Goal: Communication & Community: Answer question/provide support

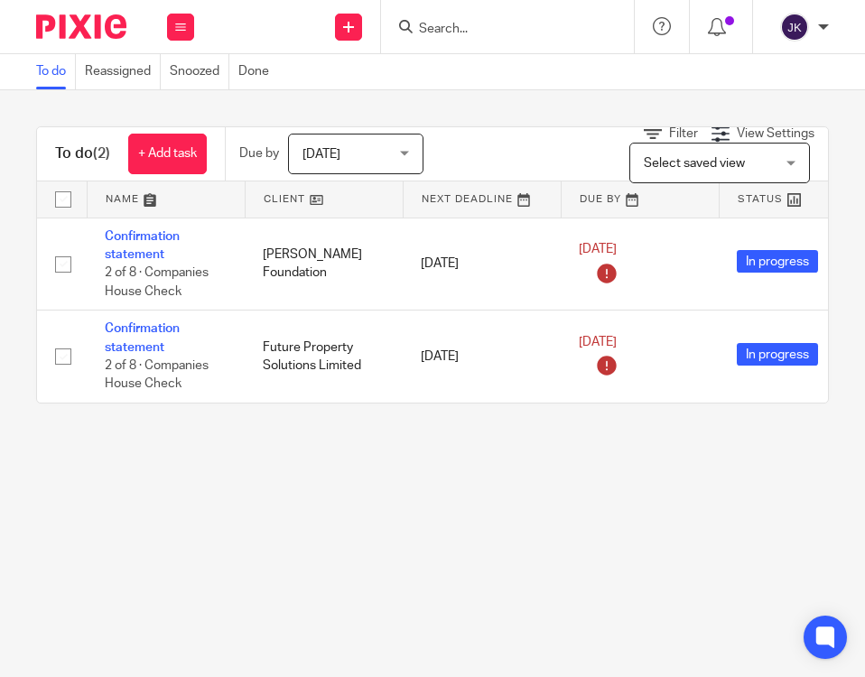
click at [411, 158] on div "Today Today" at bounding box center [355, 154] width 135 height 41
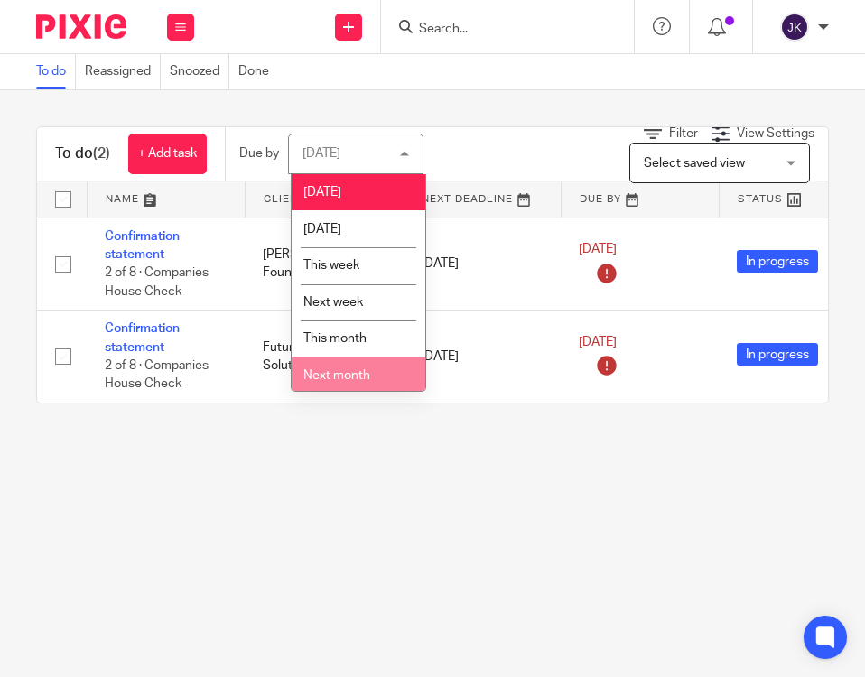
click at [332, 360] on li "Next month" at bounding box center [359, 376] width 134 height 37
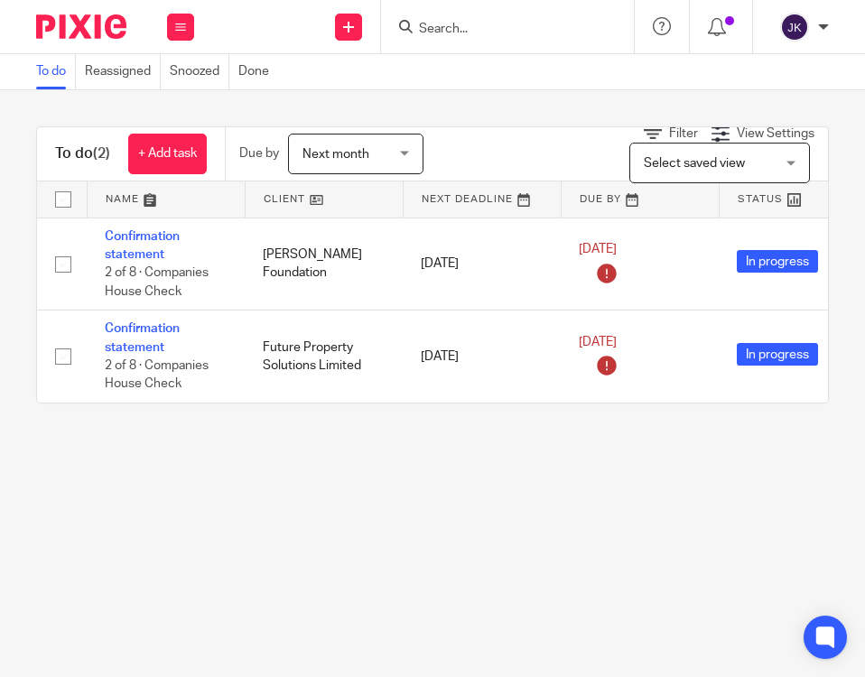
click at [332, 360] on td "Future Property Solutions Limited" at bounding box center [324, 357] width 158 height 92
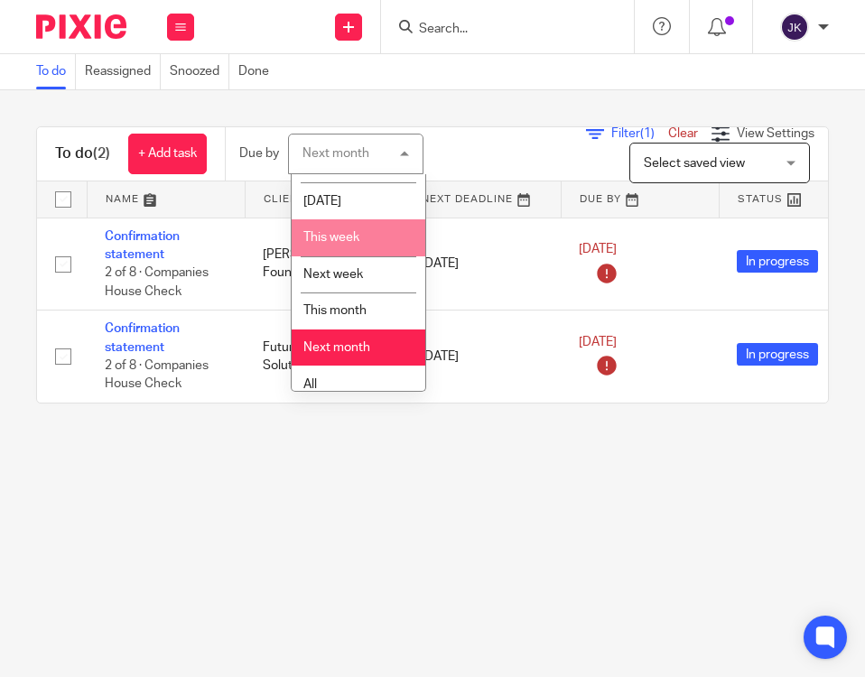
scroll to position [40, 0]
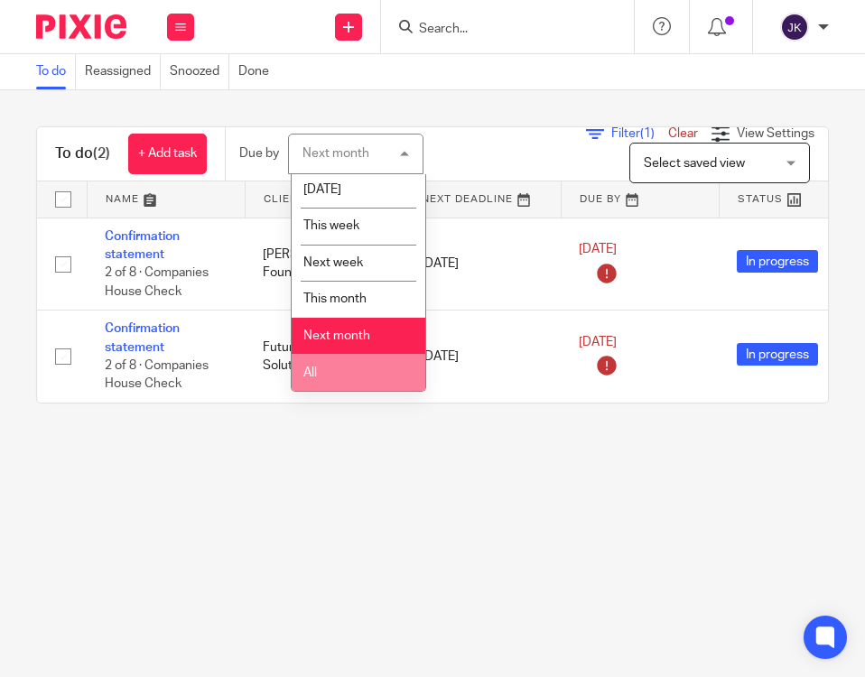
click at [319, 375] on li "All" at bounding box center [359, 372] width 134 height 37
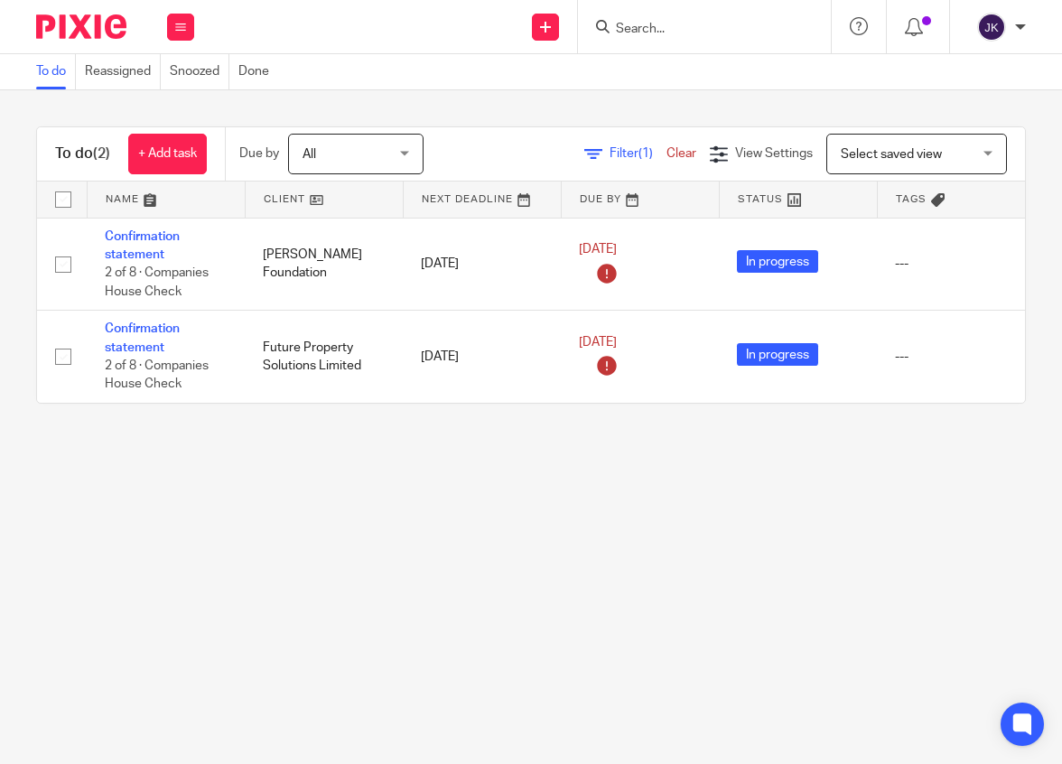
click at [636, 46] on div at bounding box center [704, 26] width 253 height 53
click at [636, 26] on input "Search" at bounding box center [695, 30] width 163 height 16
type input "somerset tile"
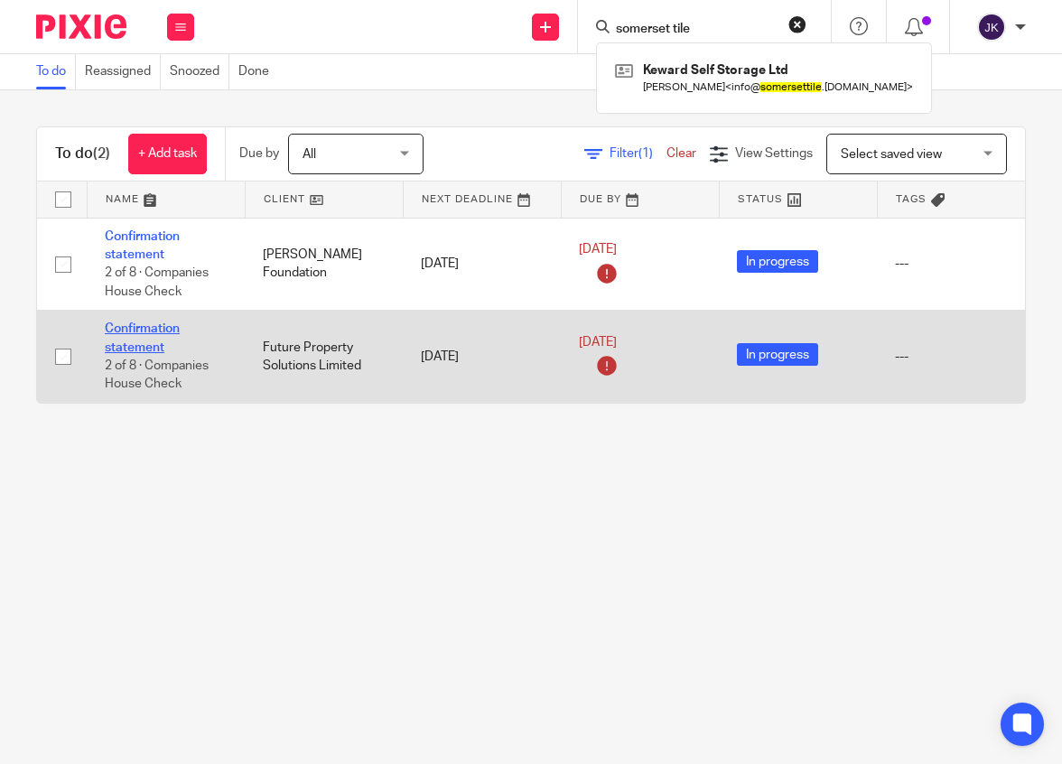
click at [111, 346] on link "Confirmation statement" at bounding box center [142, 337] width 75 height 31
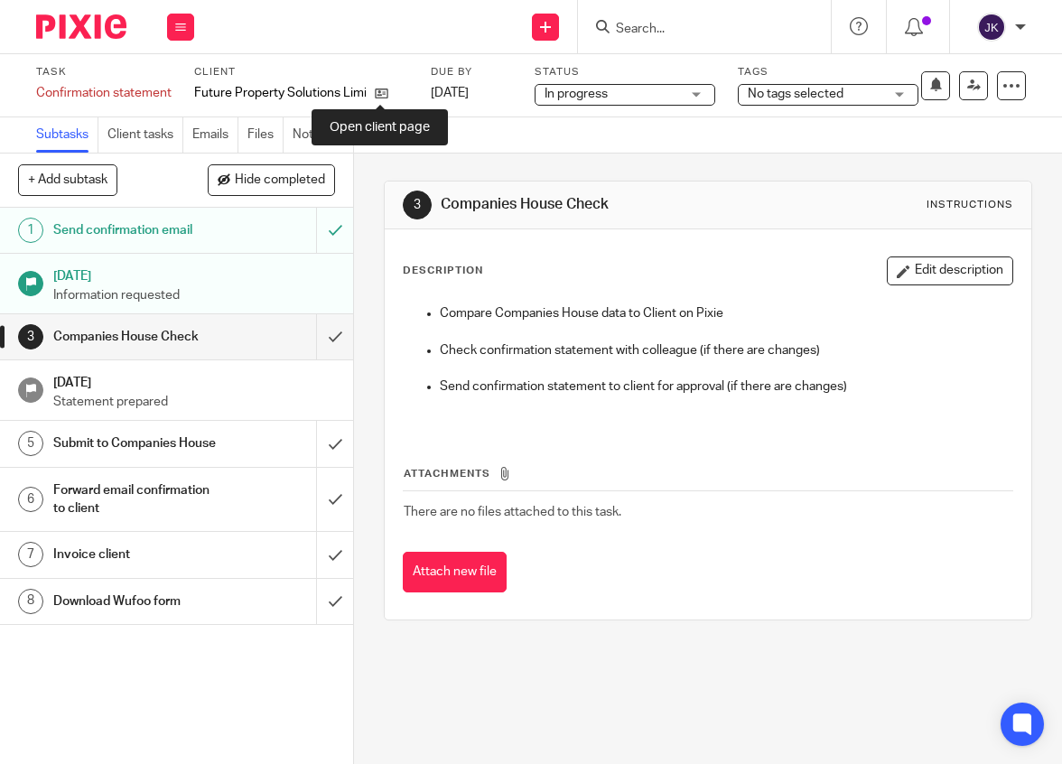
click at [388, 87] on div "Future Property Solutions Limited" at bounding box center [301, 93] width 214 height 18
click at [386, 90] on icon at bounding box center [382, 94] width 14 height 14
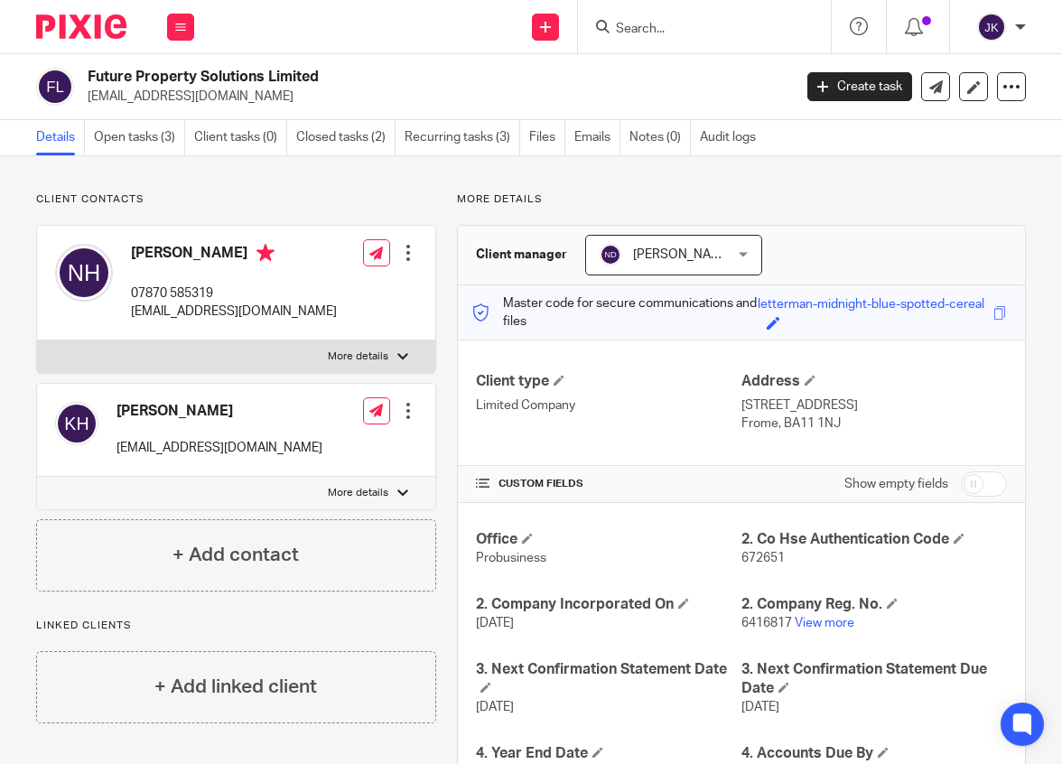
click at [572, 138] on ul "Details Open tasks (3) Client tasks (0) Closed tasks (2) Recurring tasks (3) Fi…" at bounding box center [405, 137] width 738 height 35
click at [593, 138] on link "Emails" at bounding box center [597, 137] width 46 height 35
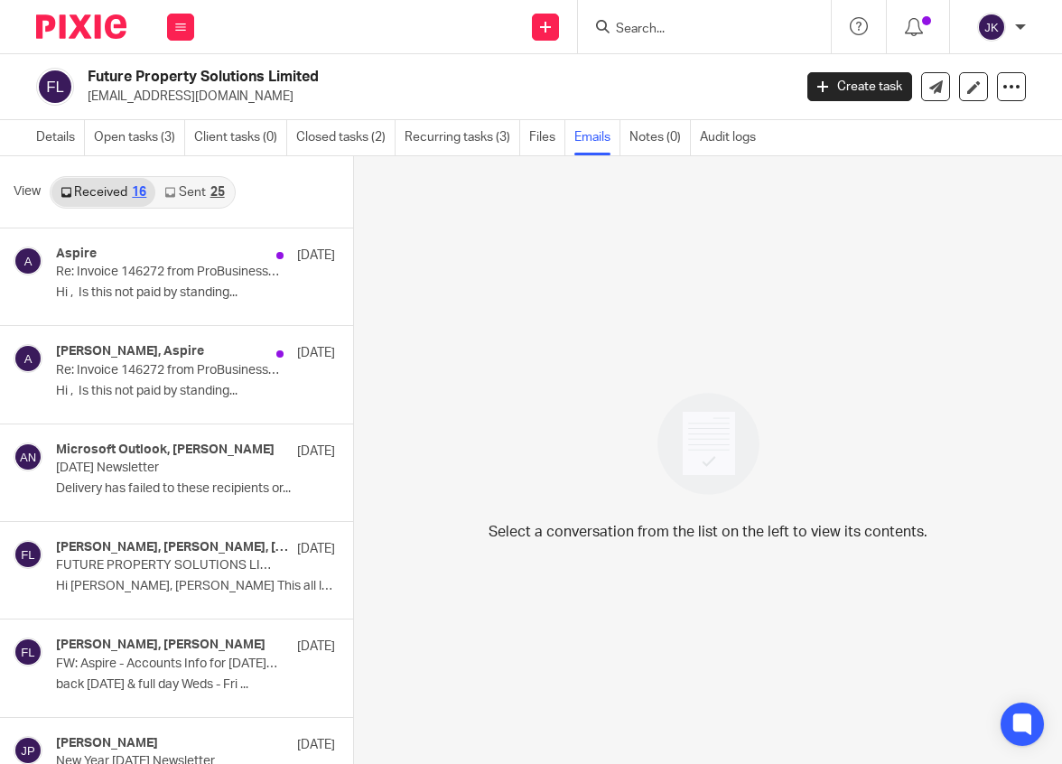
click at [165, 200] on link "Sent 25" at bounding box center [194, 192] width 78 height 29
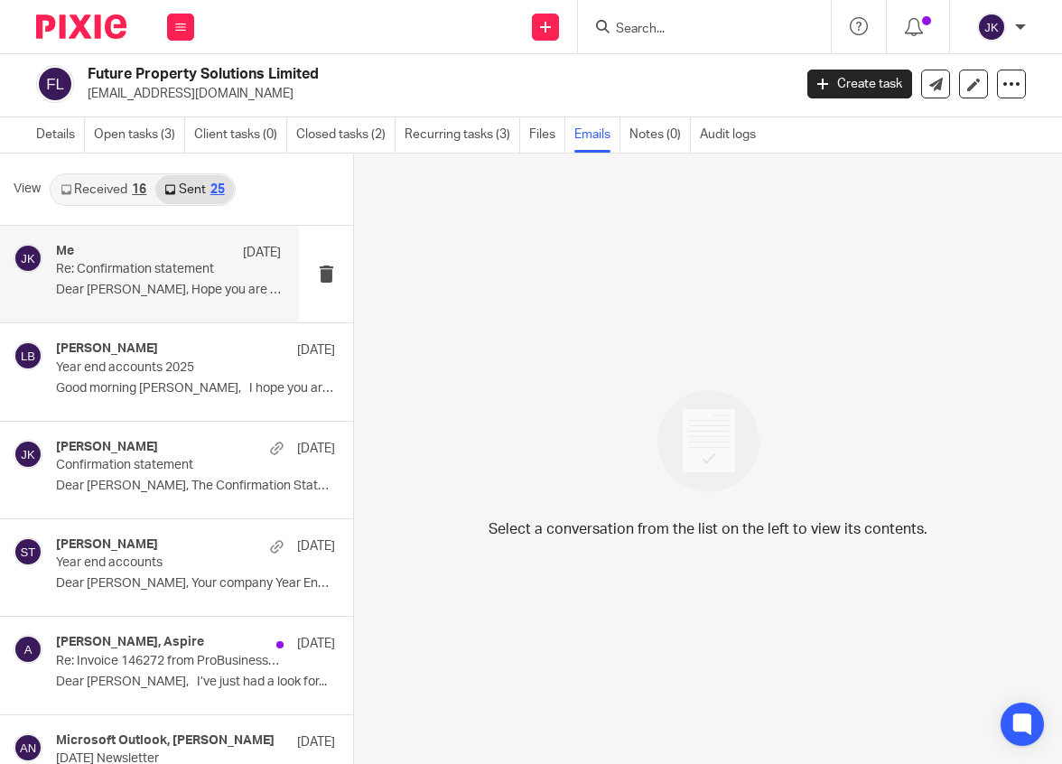
click at [172, 279] on div "Me 6 Aug Re: Confirmation statement Dear Nick, Hope you are well. Please..." at bounding box center [168, 274] width 225 height 61
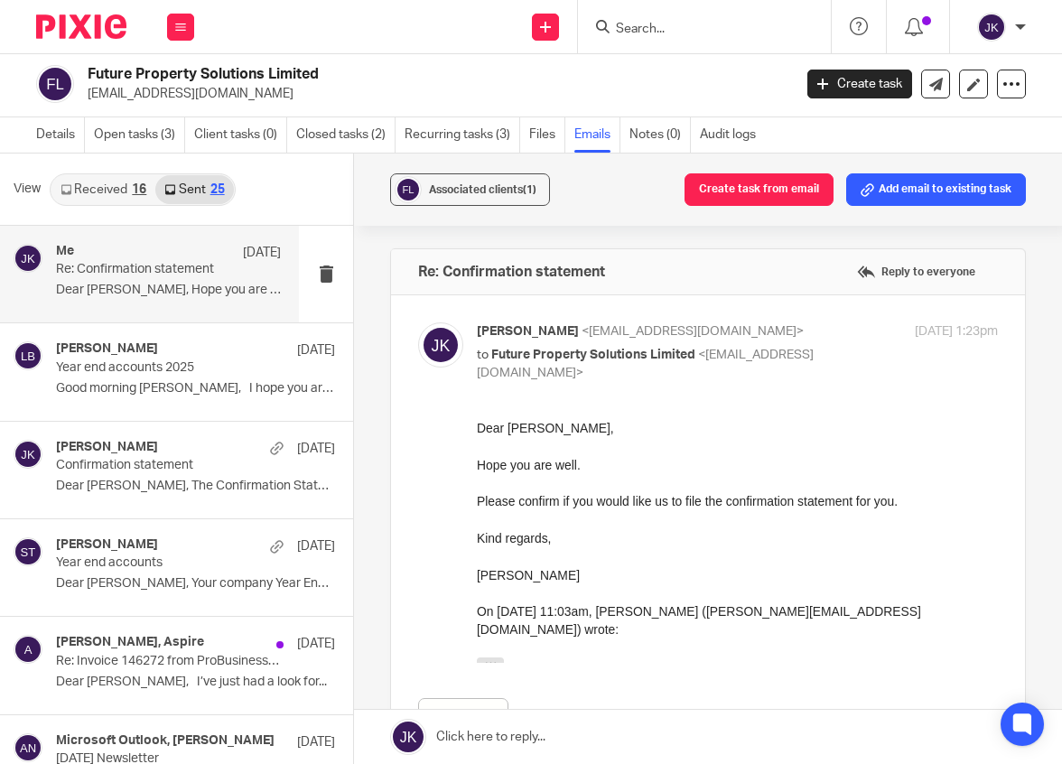
scroll to position [90, 0]
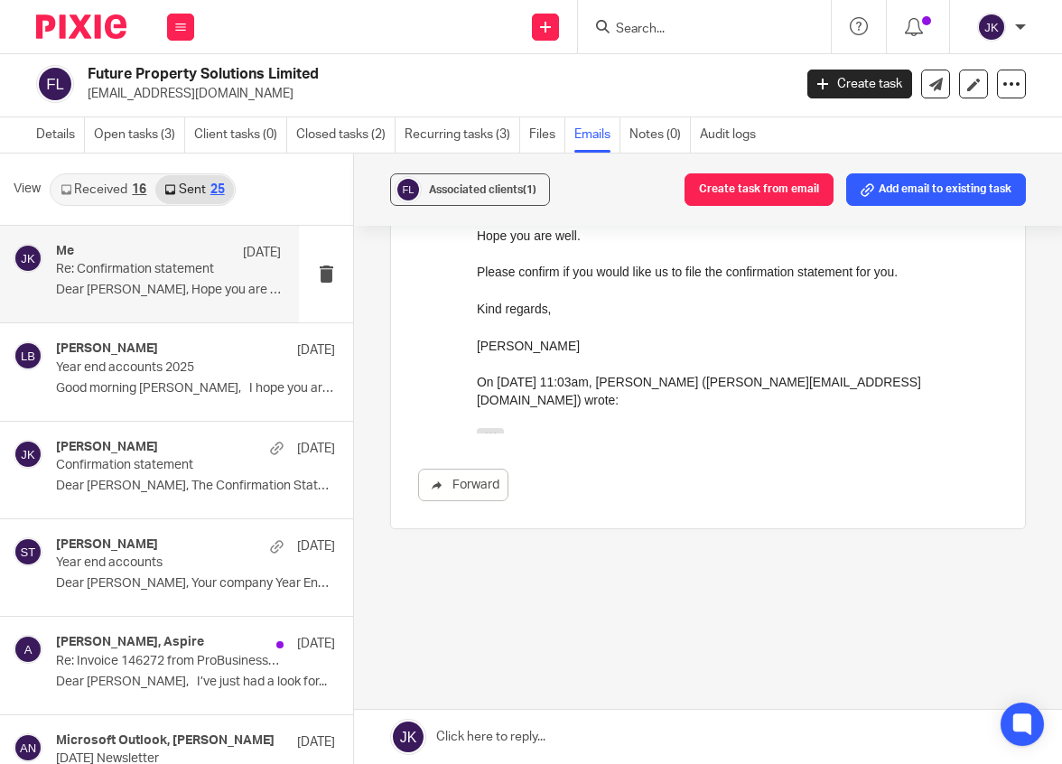
click at [514, 740] on link at bounding box center [708, 737] width 708 height 54
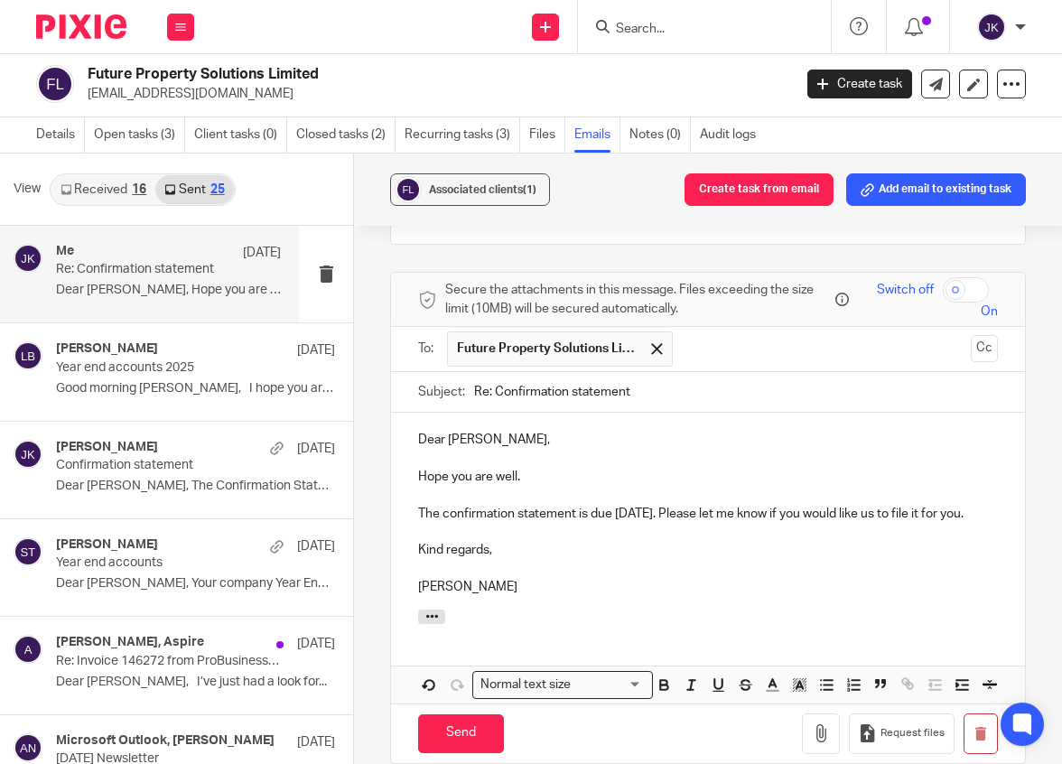
scroll to position [632, 0]
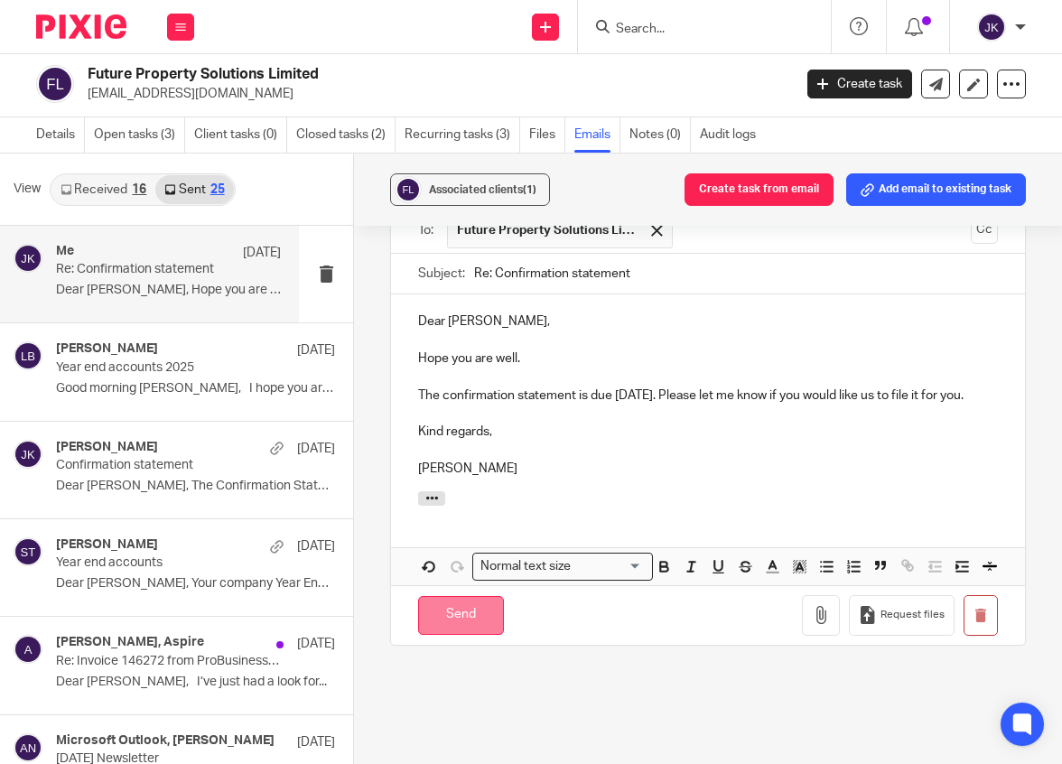
click at [467, 635] on input "Send" at bounding box center [461, 615] width 86 height 39
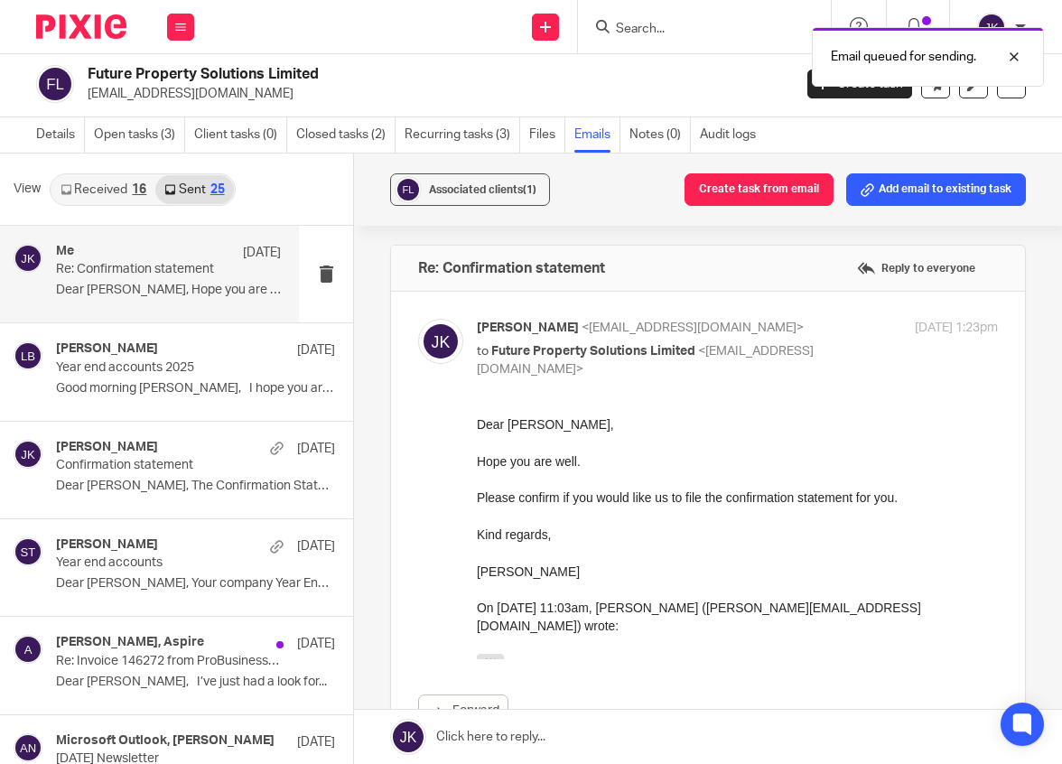
scroll to position [0, 0]
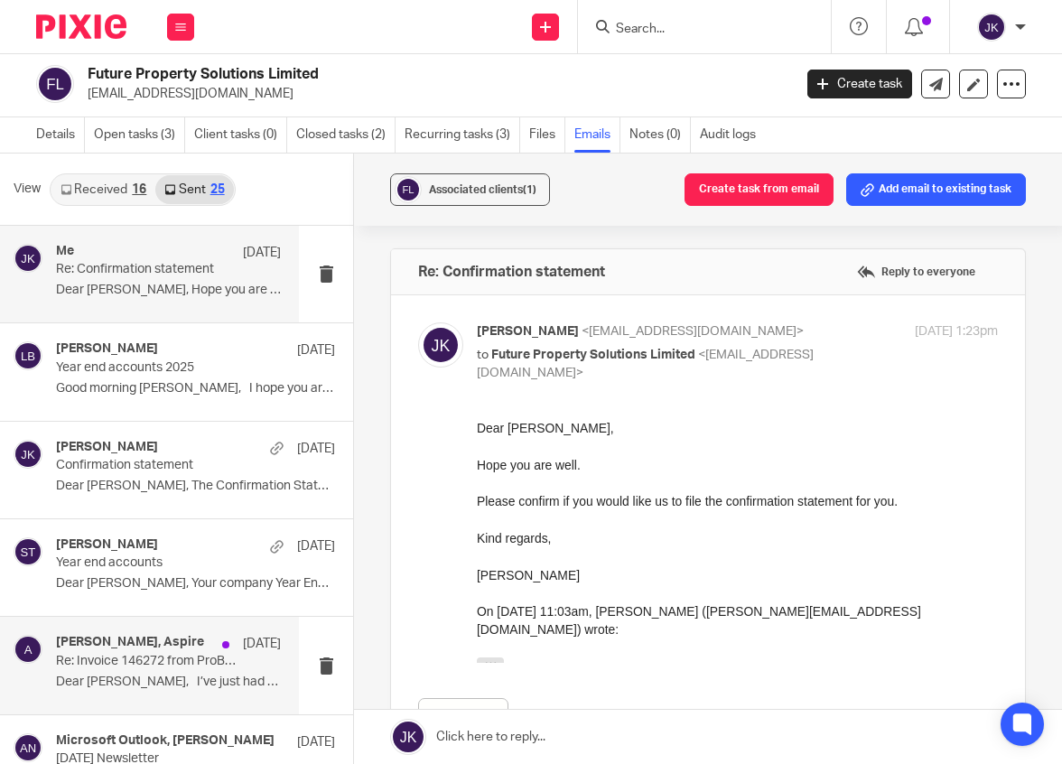
click at [135, 657] on p "Re: Invoice 146272 from ProBusiness Ltd" at bounding box center [146, 661] width 180 height 15
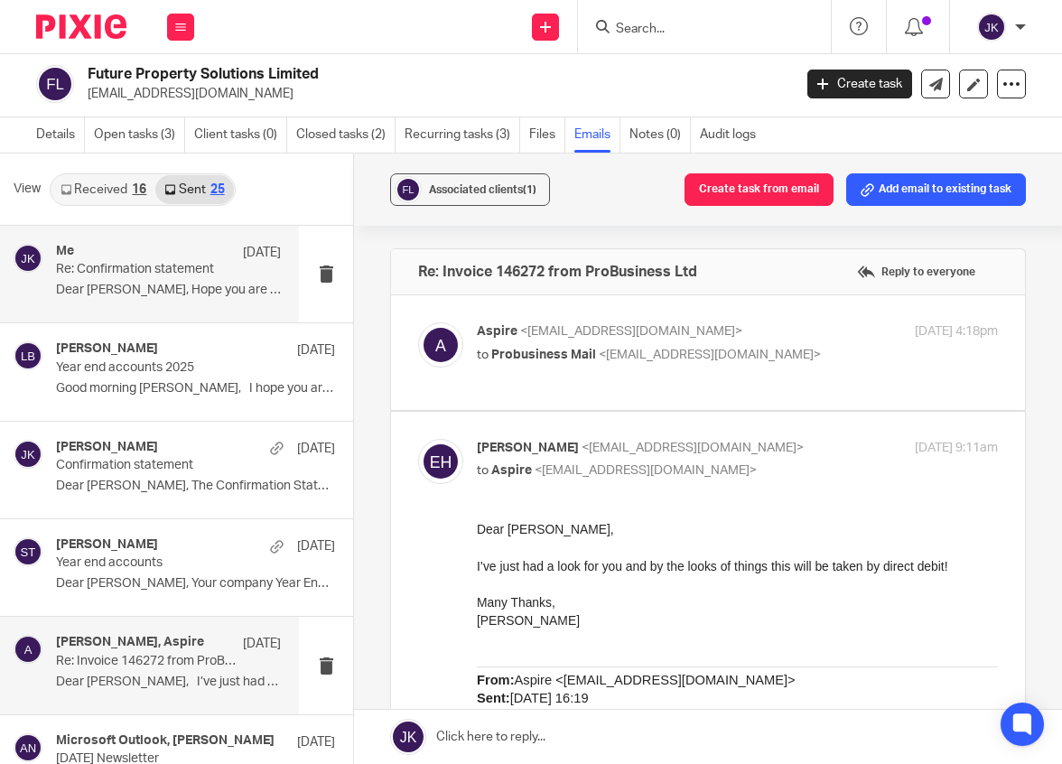
click at [155, 300] on div "Me 6 Aug Re: Confirmation statement Dear Nick, Hope you are well. Please..." at bounding box center [168, 274] width 225 height 61
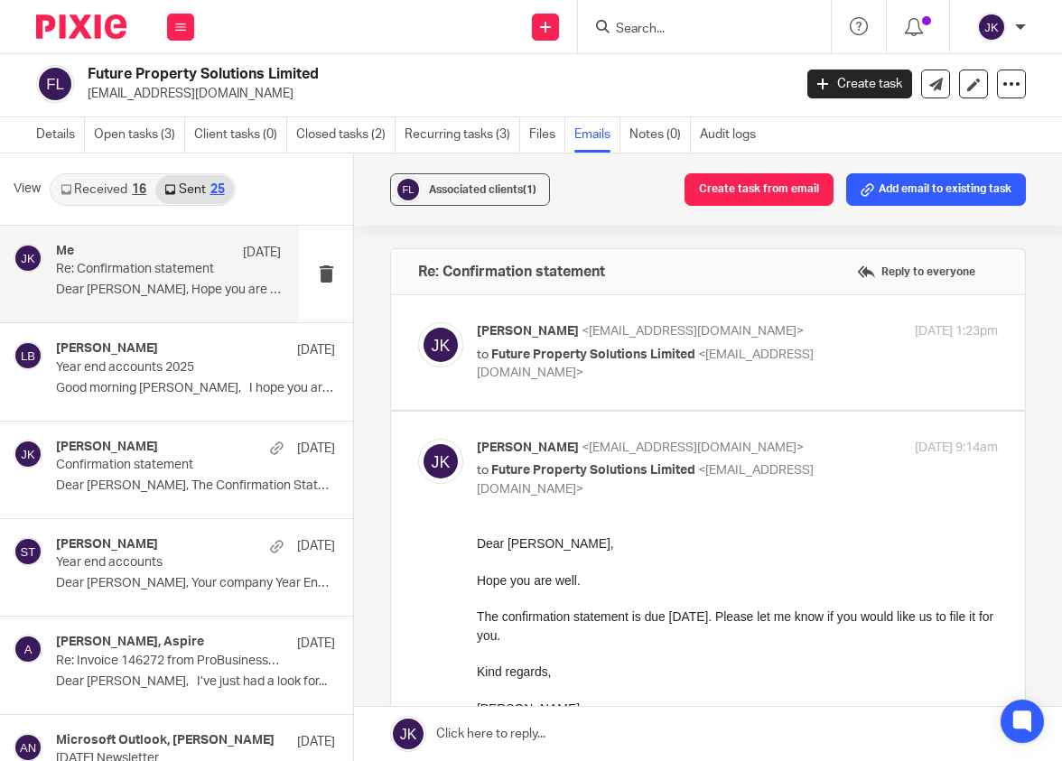
click at [669, 27] on input "Search" at bounding box center [695, 30] width 163 height 16
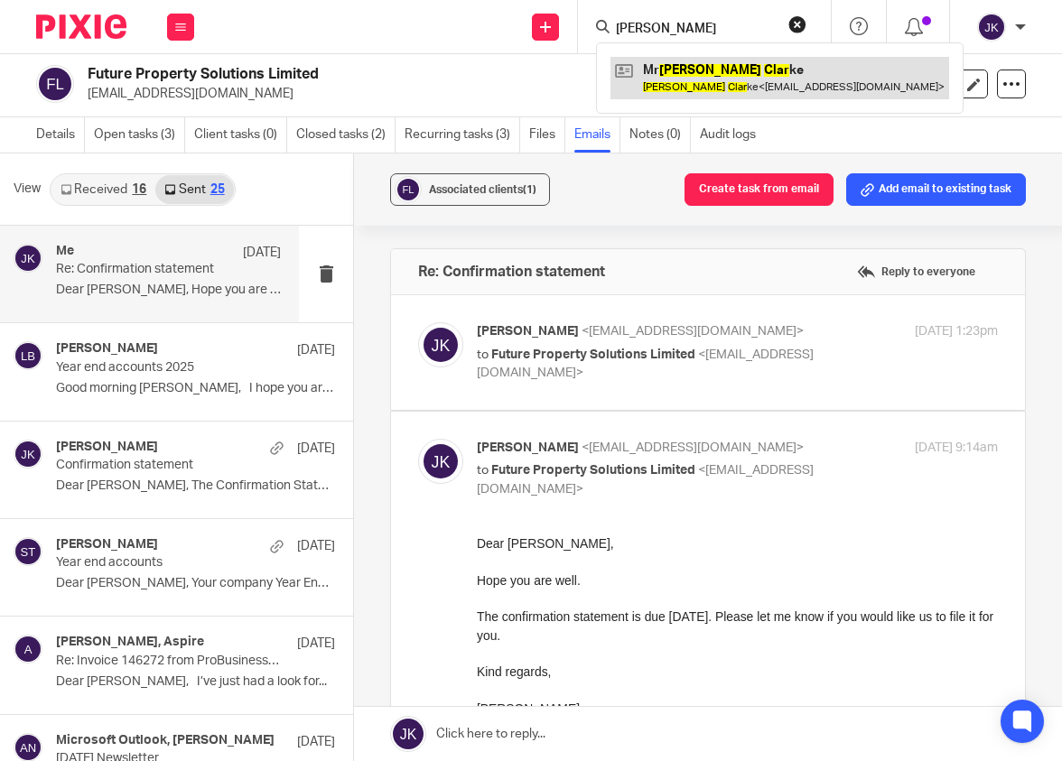
type input "jason clar"
click at [728, 69] on link at bounding box center [780, 78] width 339 height 42
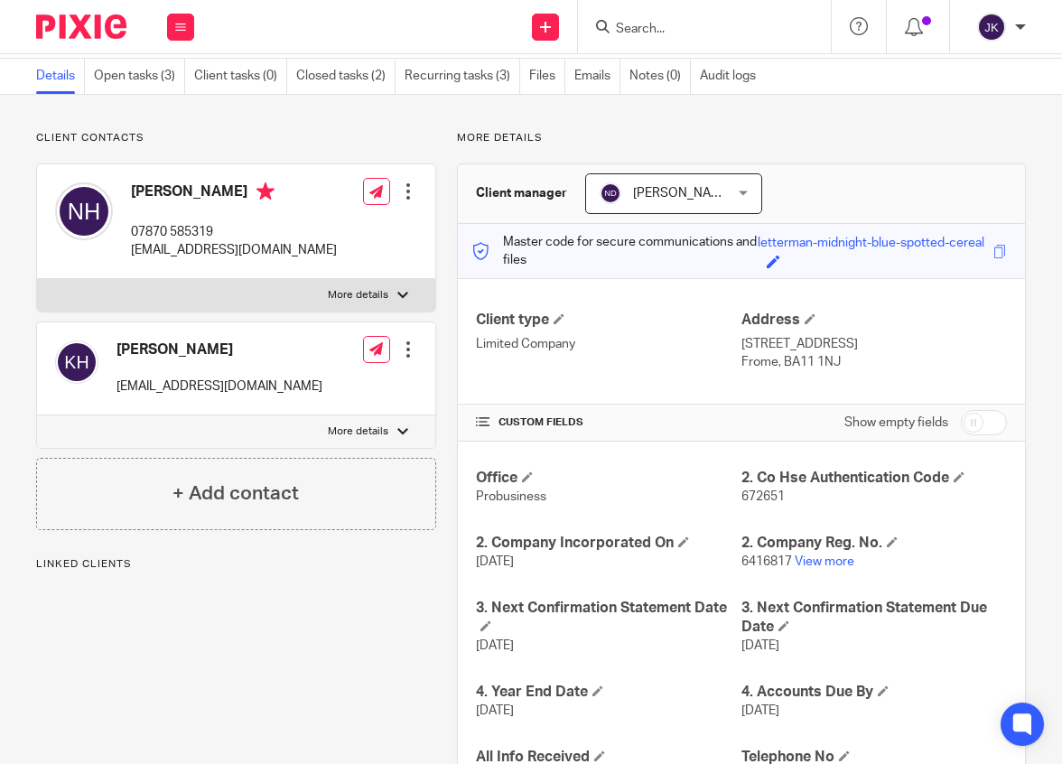
scroll to position [181, 0]
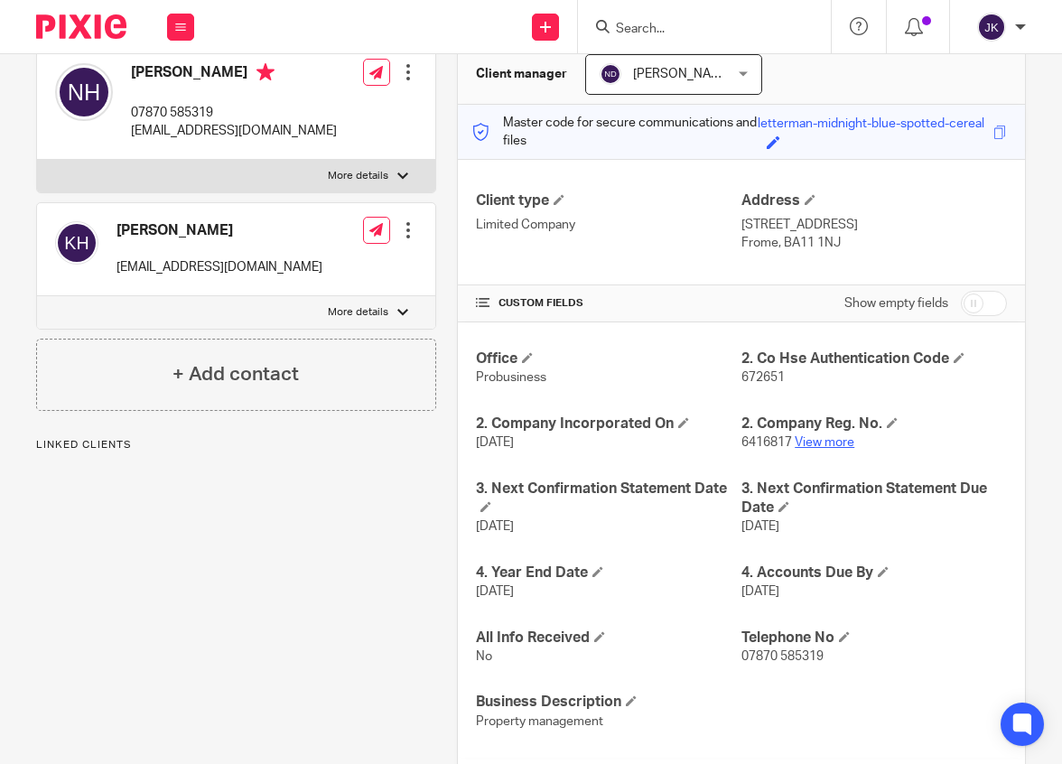
click at [810, 449] on link "View more" at bounding box center [825, 442] width 60 height 13
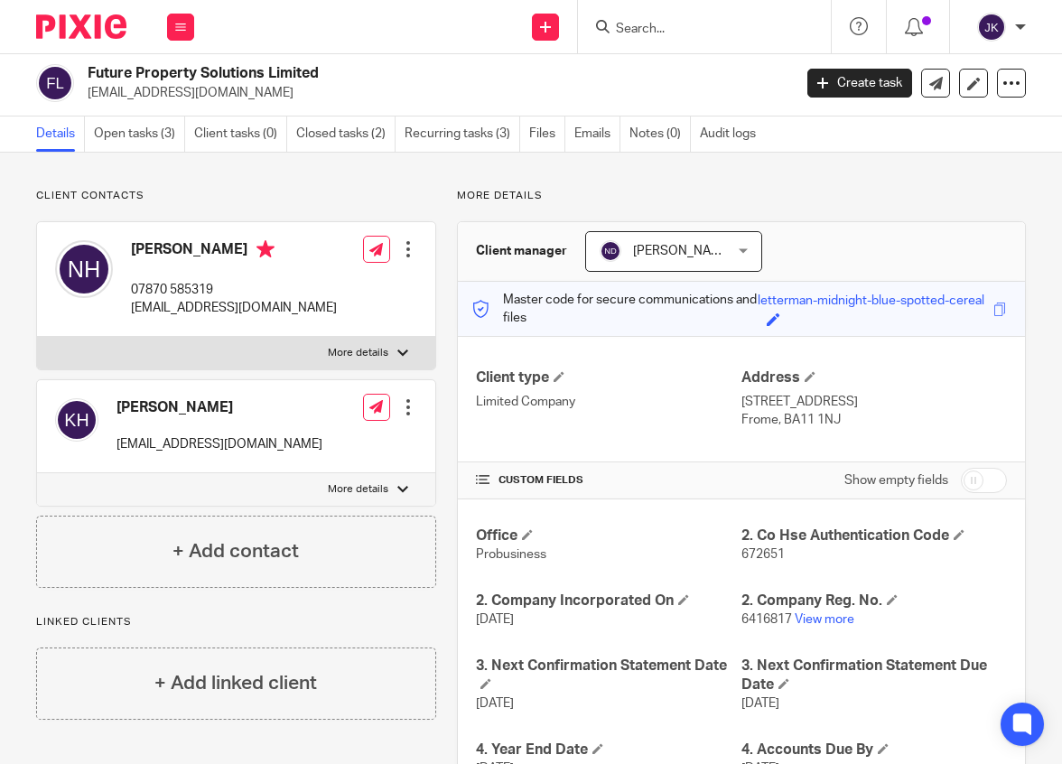
scroll to position [0, 0]
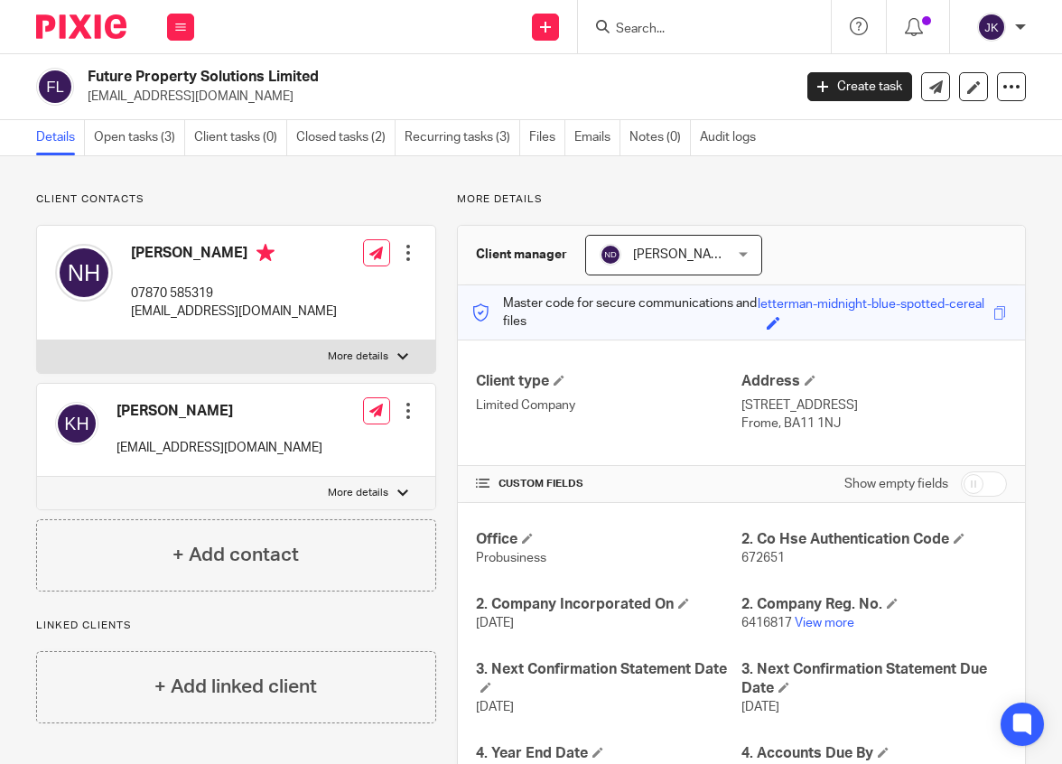
click at [623, 135] on ul "Details Open tasks (3) Client tasks (0) Closed tasks (2) Recurring tasks (3) Fi…" at bounding box center [405, 137] width 738 height 35
click at [619, 136] on link "Emails" at bounding box center [597, 137] width 46 height 35
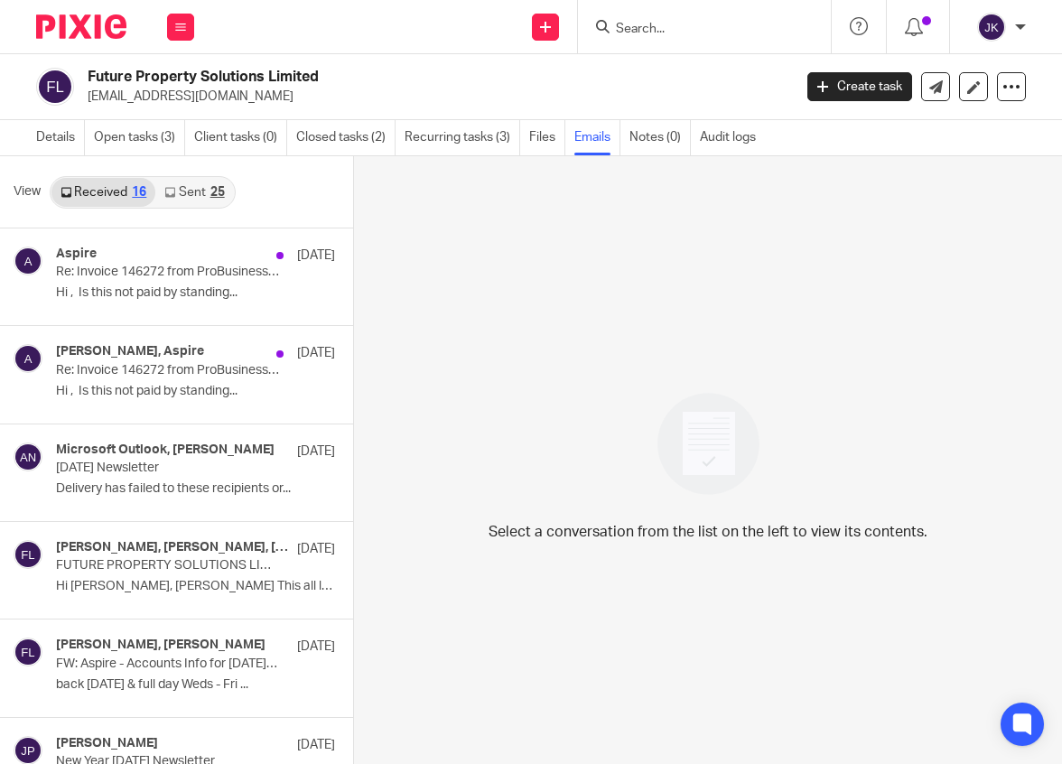
click at [207, 189] on link "Sent 25" at bounding box center [194, 192] width 78 height 29
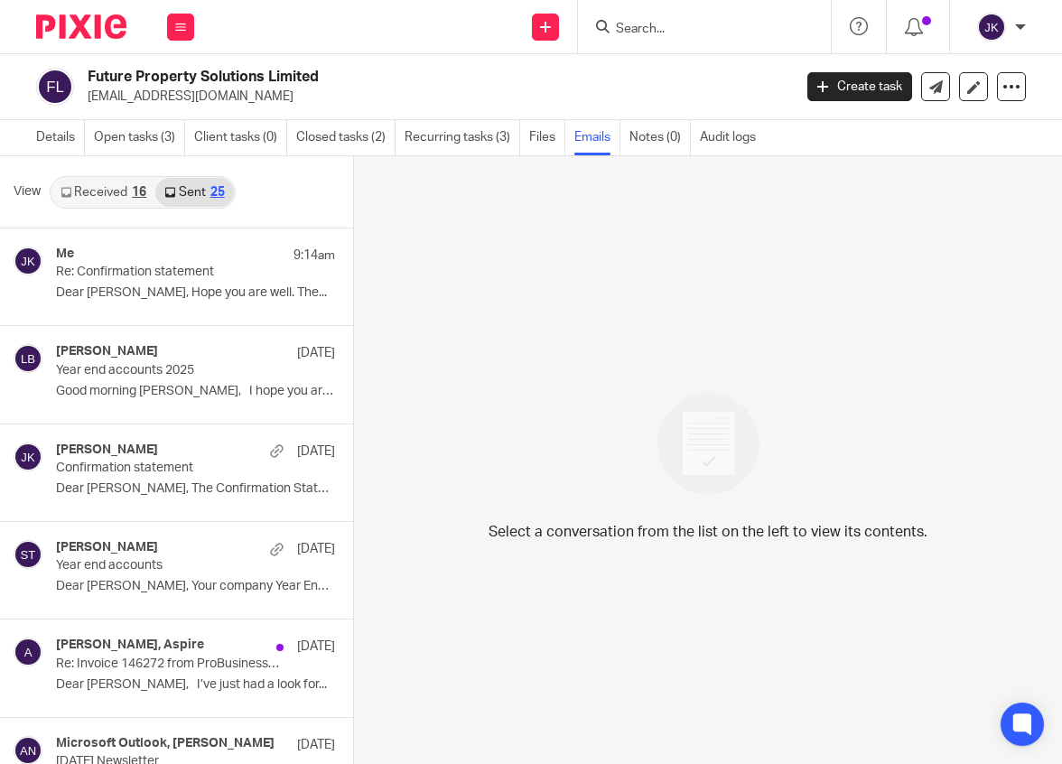
scroll to position [3, 0]
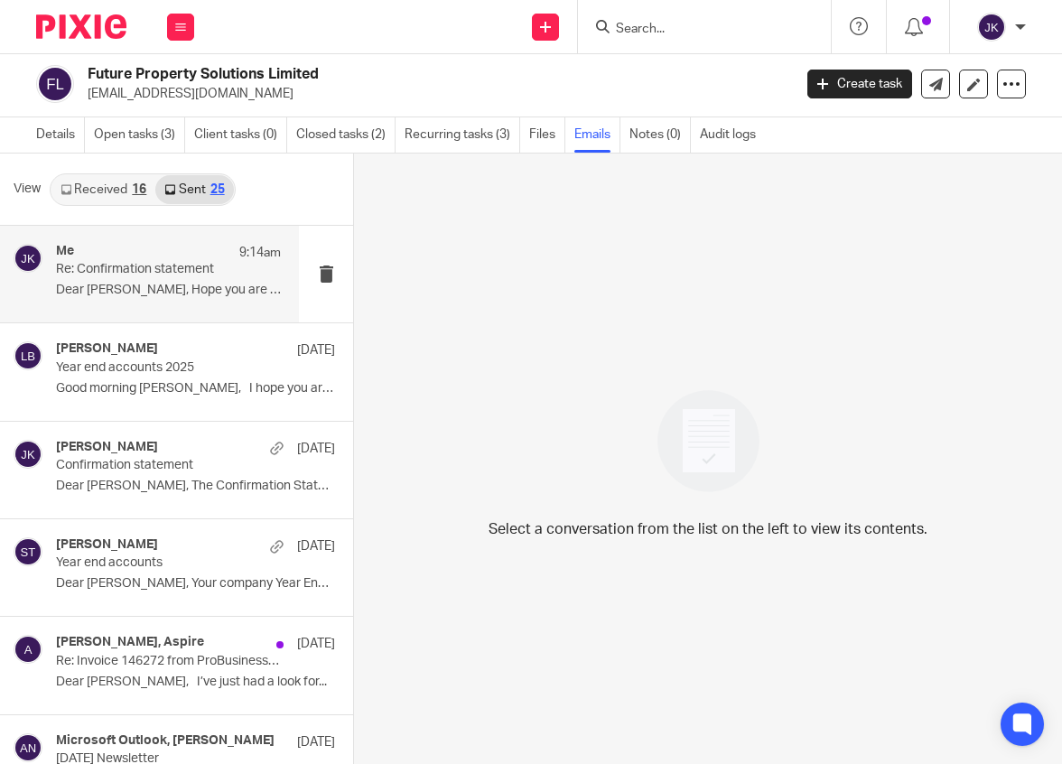
click at [155, 322] on div "Me 9:14am Re: Confirmation statement Dear Nick, Hope you are well. The..." at bounding box center [149, 274] width 299 height 97
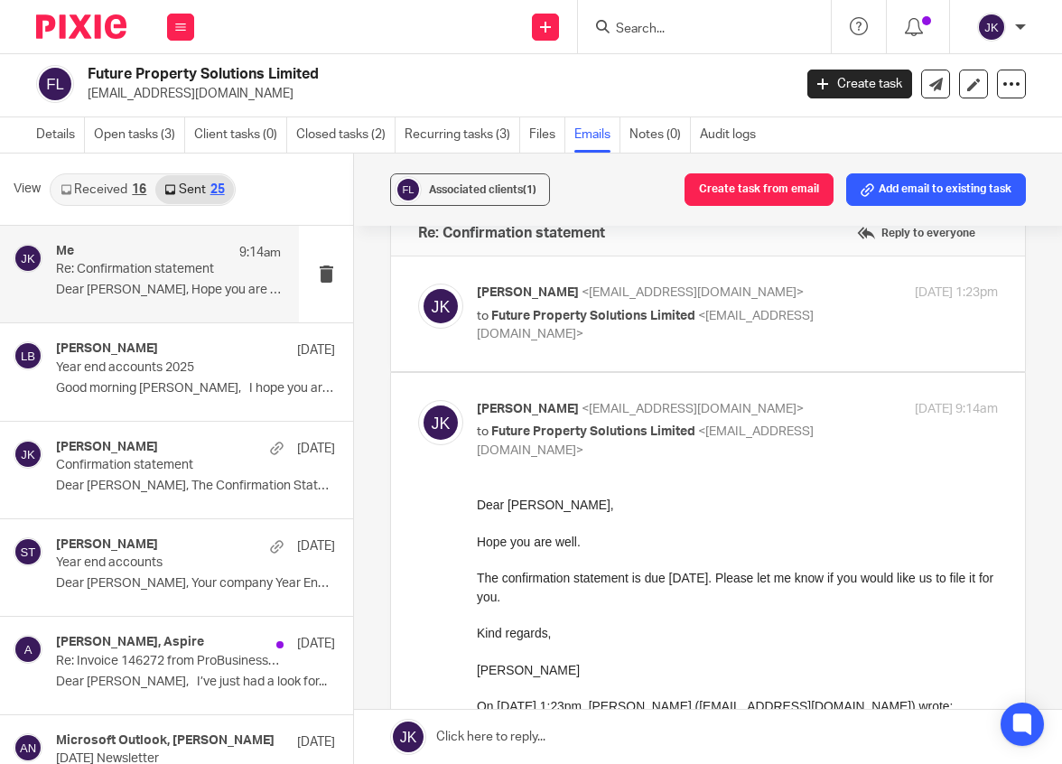
scroll to position [0, 0]
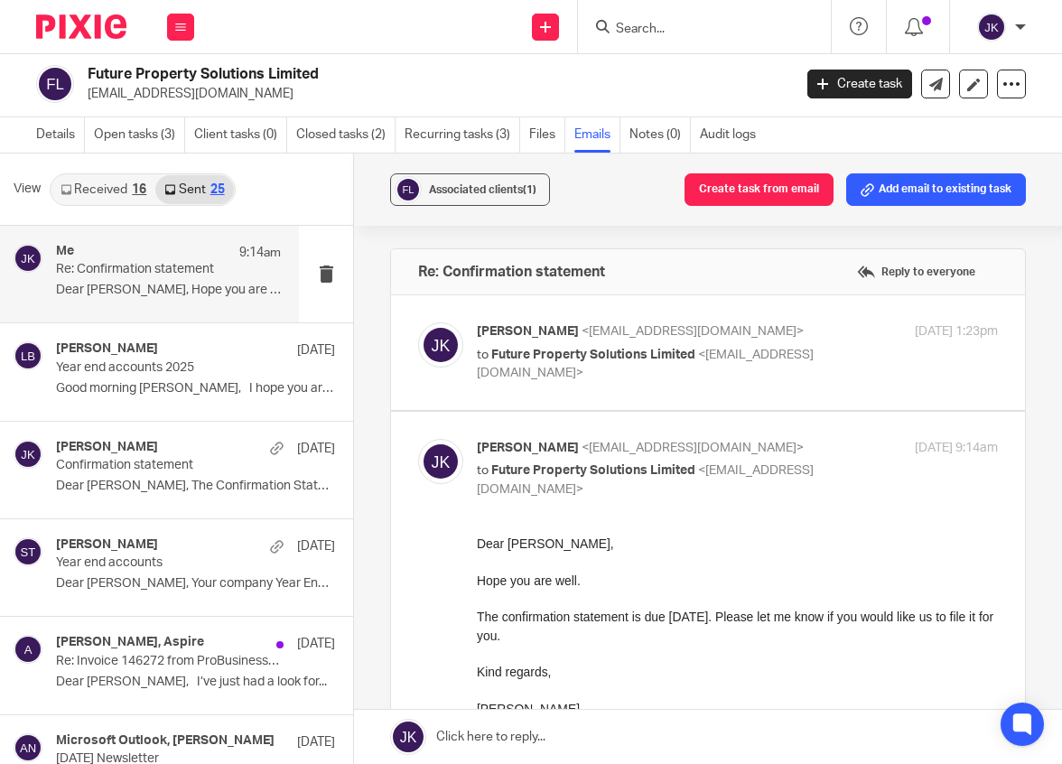
click at [1019, 25] on div at bounding box center [1020, 27] width 11 height 11
click at [954, 127] on span "Logout" at bounding box center [942, 125] width 41 height 13
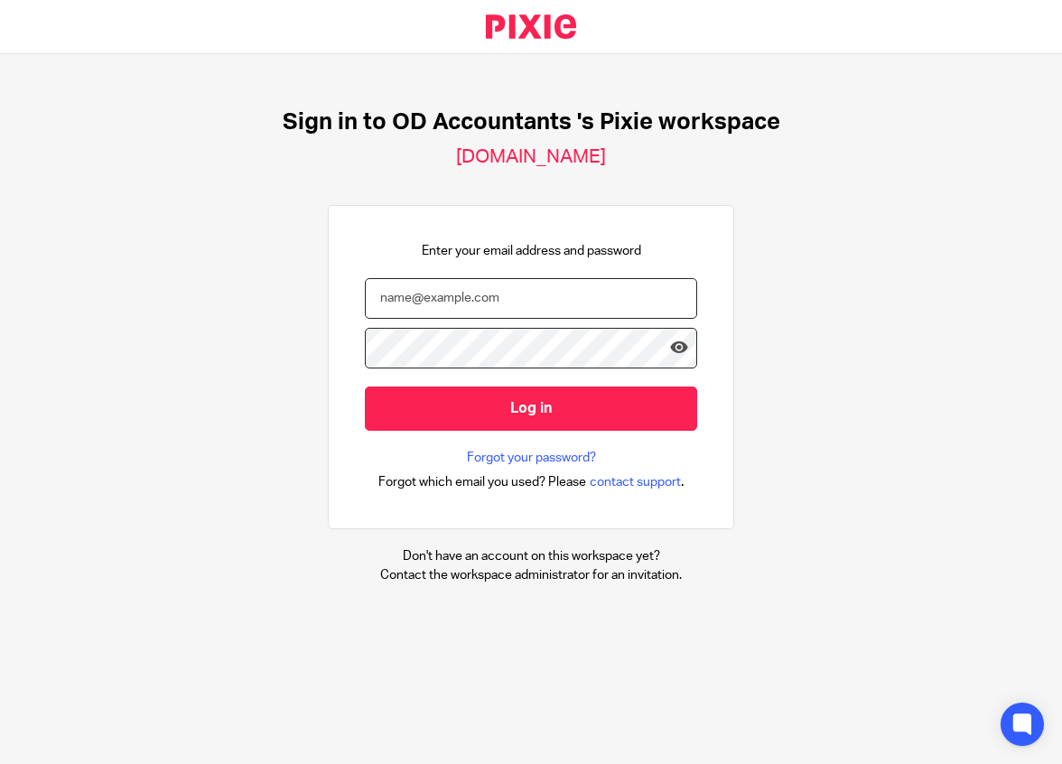
type input "[PERSON_NAME][EMAIL_ADDRESS][DOMAIN_NAME]"
